Goal: Navigation & Orientation: Go to known website

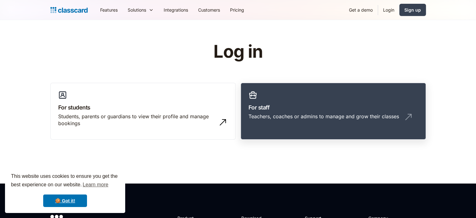
click at [288, 93] on link "For staff Teachers, coaches or admins to manage and grow their classes" at bounding box center [333, 111] width 185 height 57
click at [268, 116] on div "Teachers, coaches or admins to manage and grow their classes" at bounding box center [324, 116] width 151 height 7
